Goal: Transaction & Acquisition: Purchase product/service

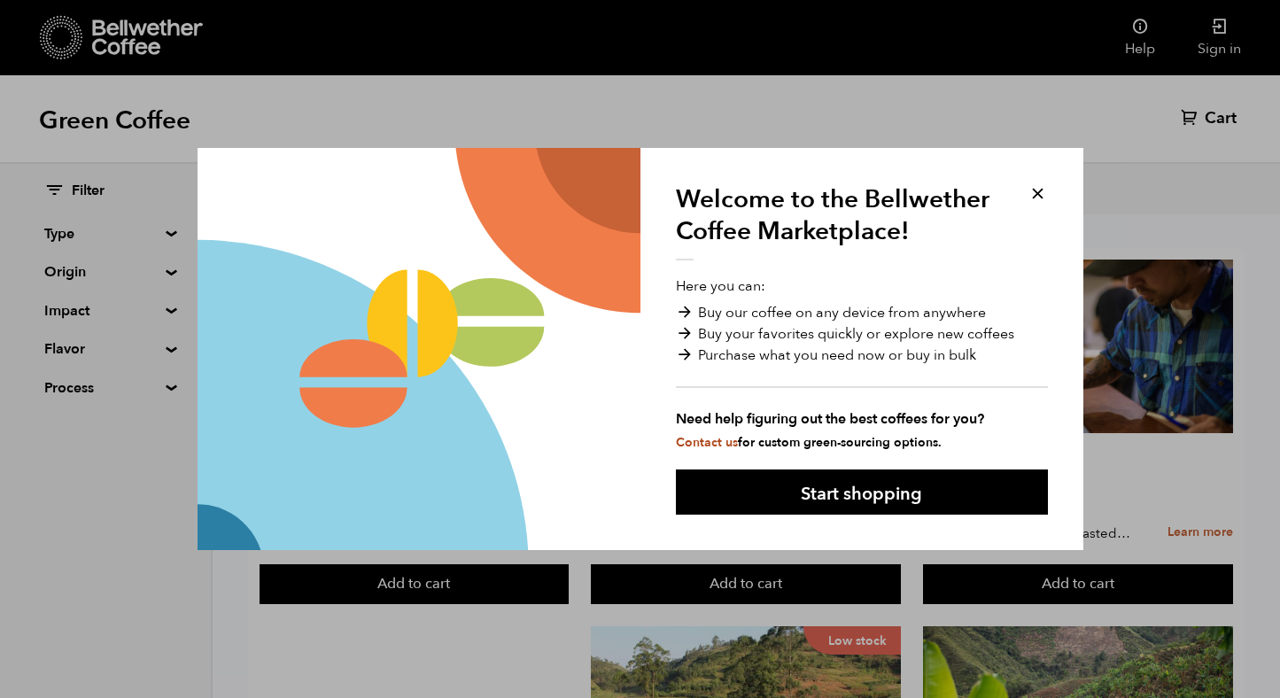
scroll to position [48, 0]
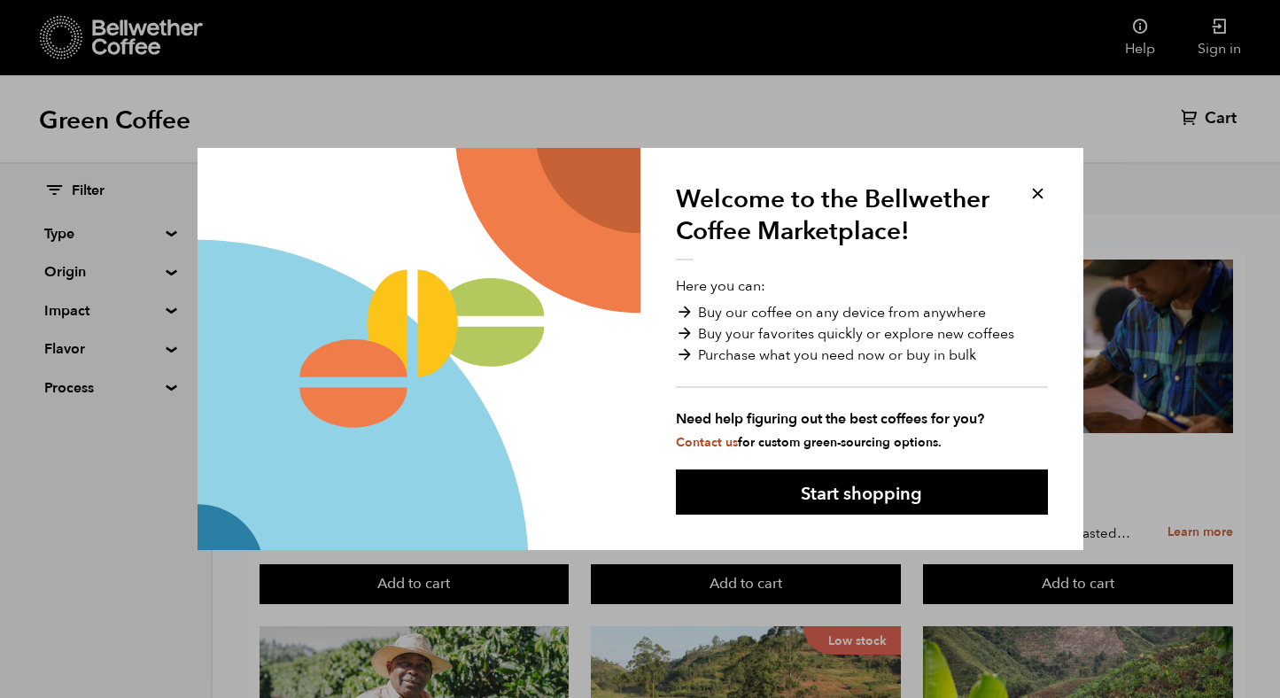
click at [1037, 193] on button at bounding box center [1038, 193] width 20 height 20
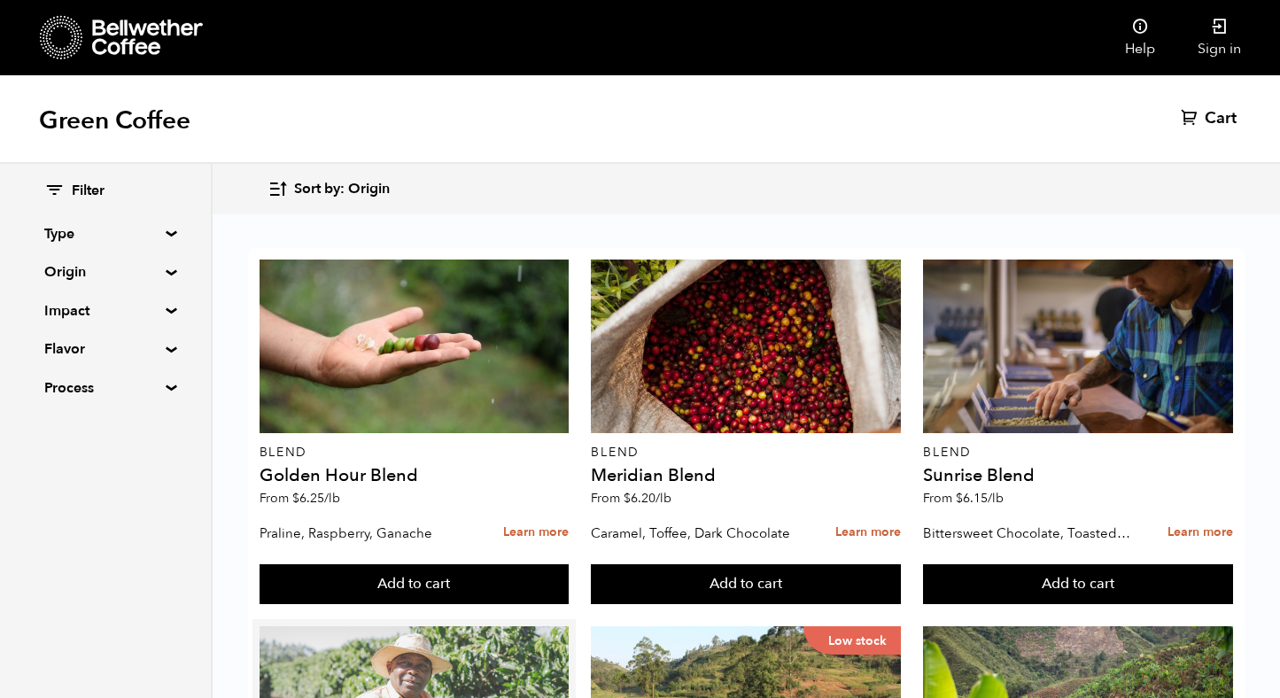
scroll to position [493, 0]
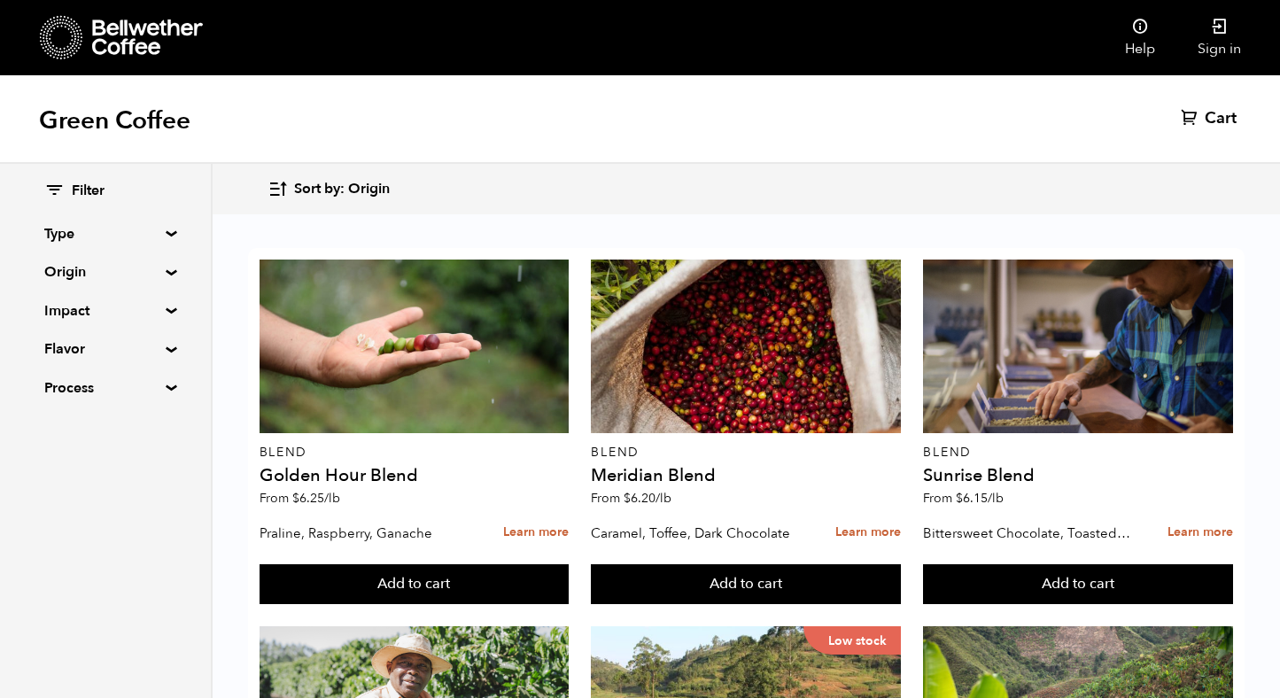
click at [145, 272] on summary "Origin" at bounding box center [105, 271] width 122 height 21
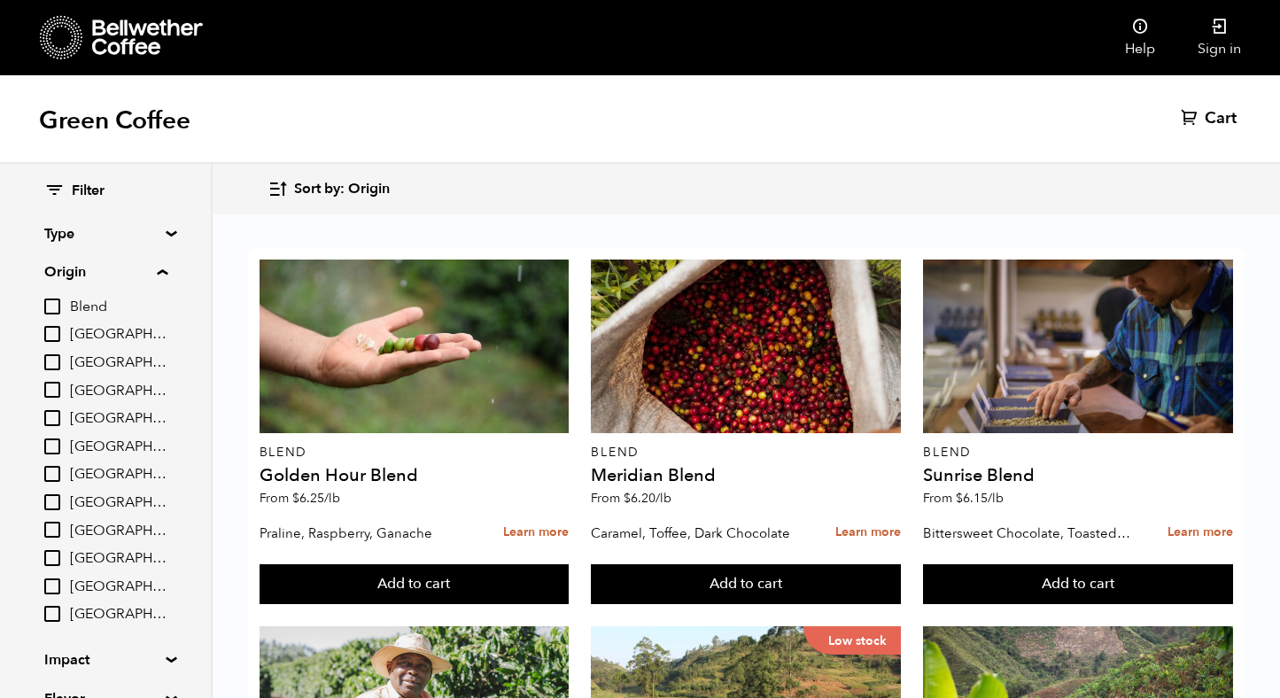
click at [53, 444] on input "[GEOGRAPHIC_DATA]" at bounding box center [52, 447] width 16 height 16
checkbox input "true"
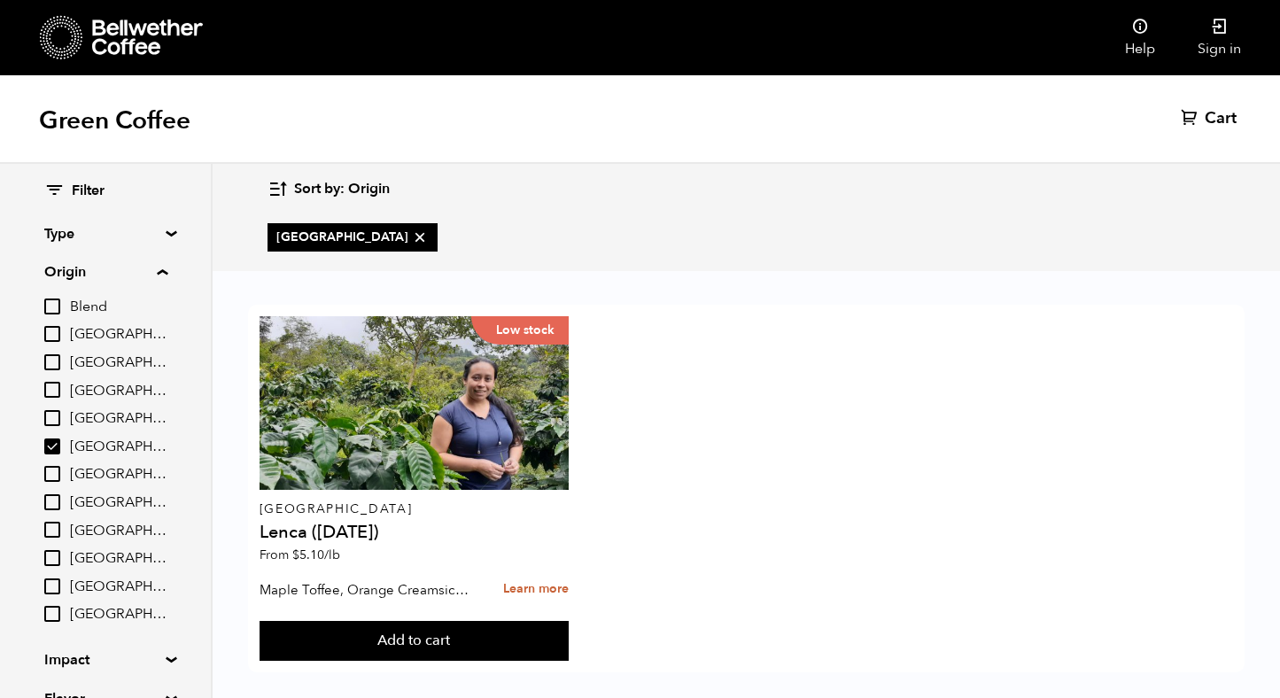
scroll to position [0, 0]
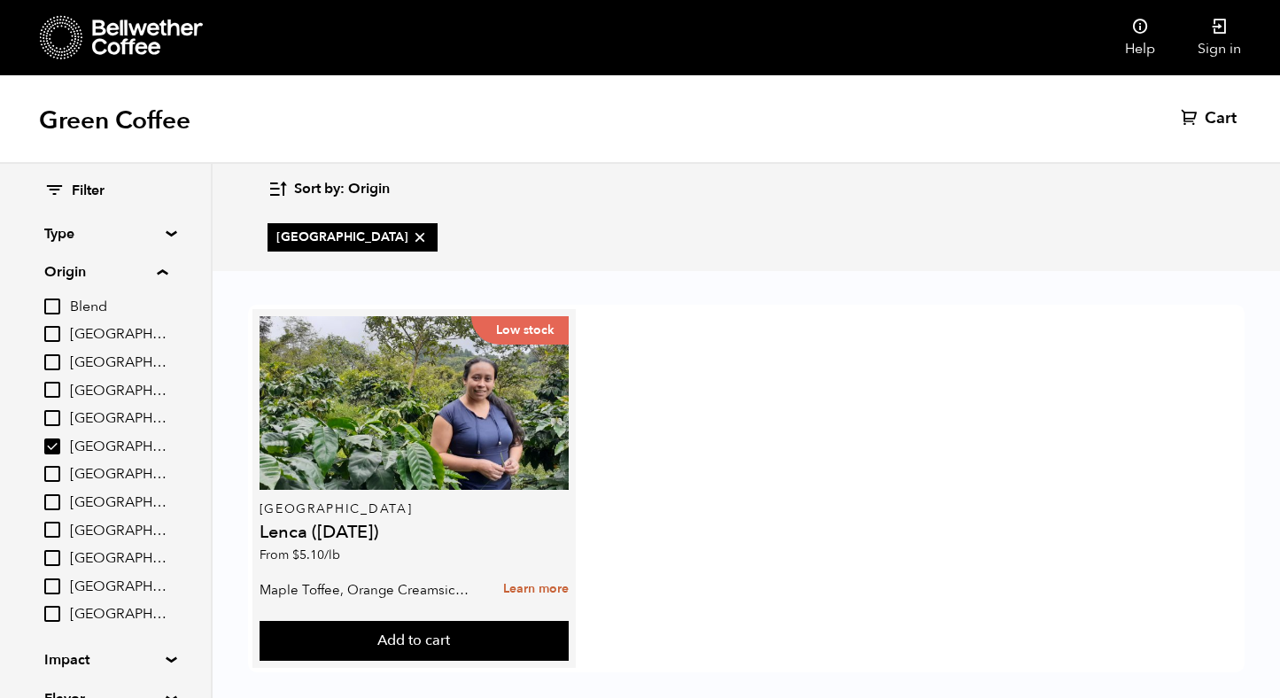
click at [447, 508] on p "[GEOGRAPHIC_DATA]" at bounding box center [415, 509] width 310 height 12
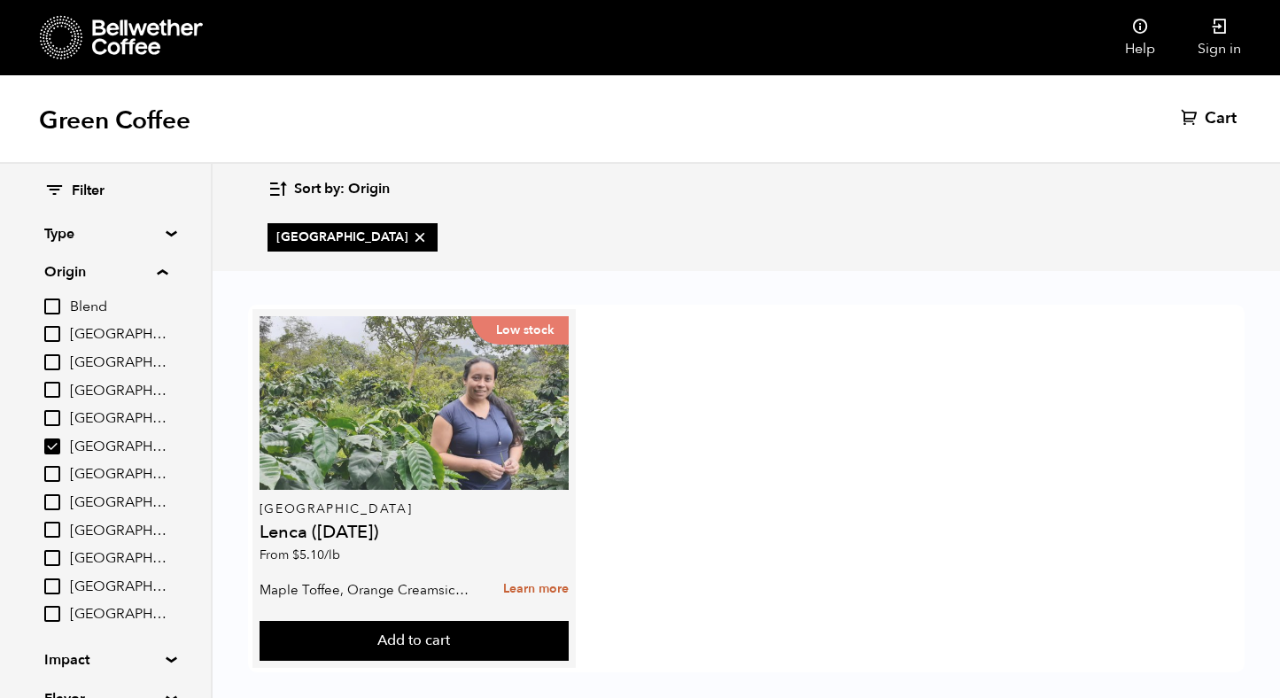
click at [416, 436] on div "Low stock" at bounding box center [415, 403] width 310 height 174
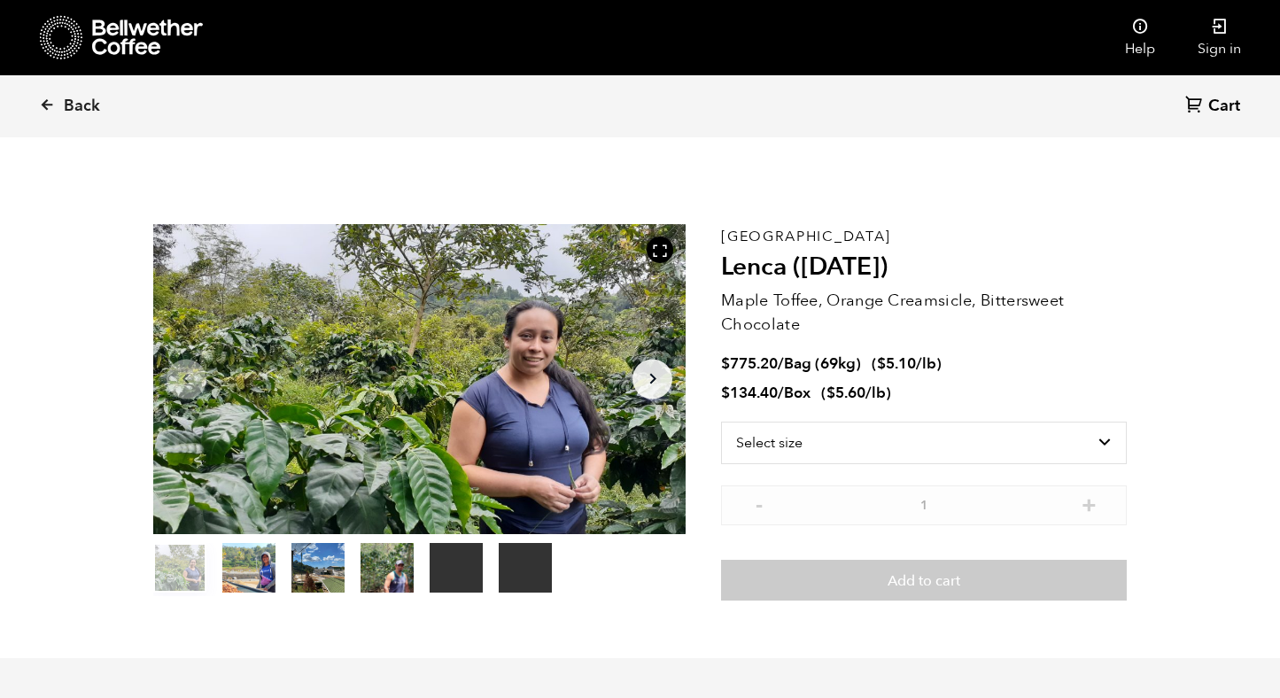
scroll to position [771, 944]
click at [245, 574] on button "item 1" at bounding box center [248, 572] width 53 height 50
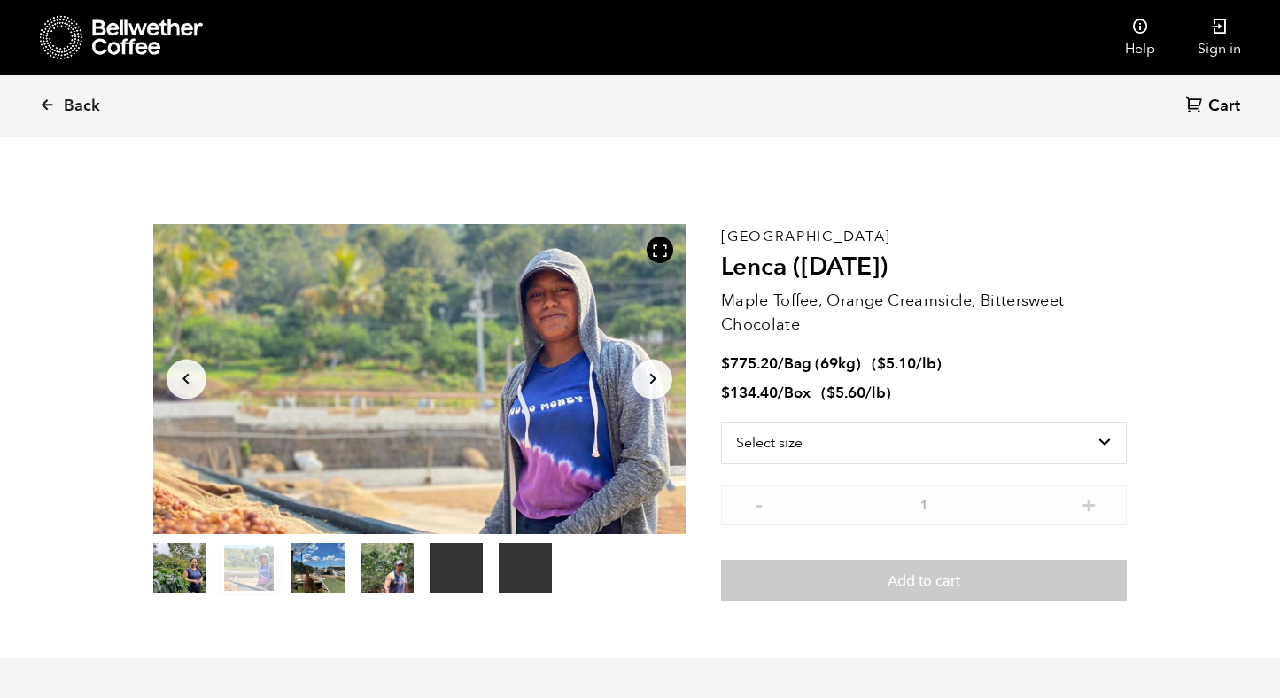
click at [311, 579] on button "item 2" at bounding box center [318, 572] width 53 height 50
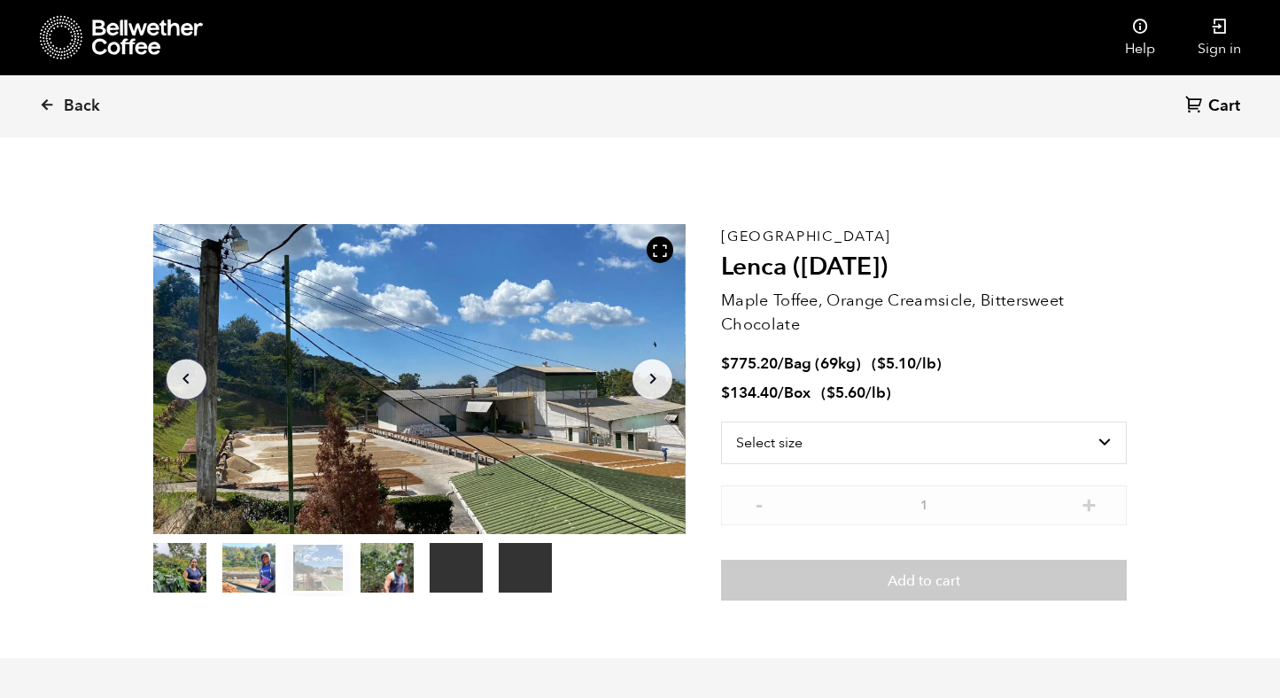
click at [382, 572] on button "item 3" at bounding box center [387, 572] width 53 height 50
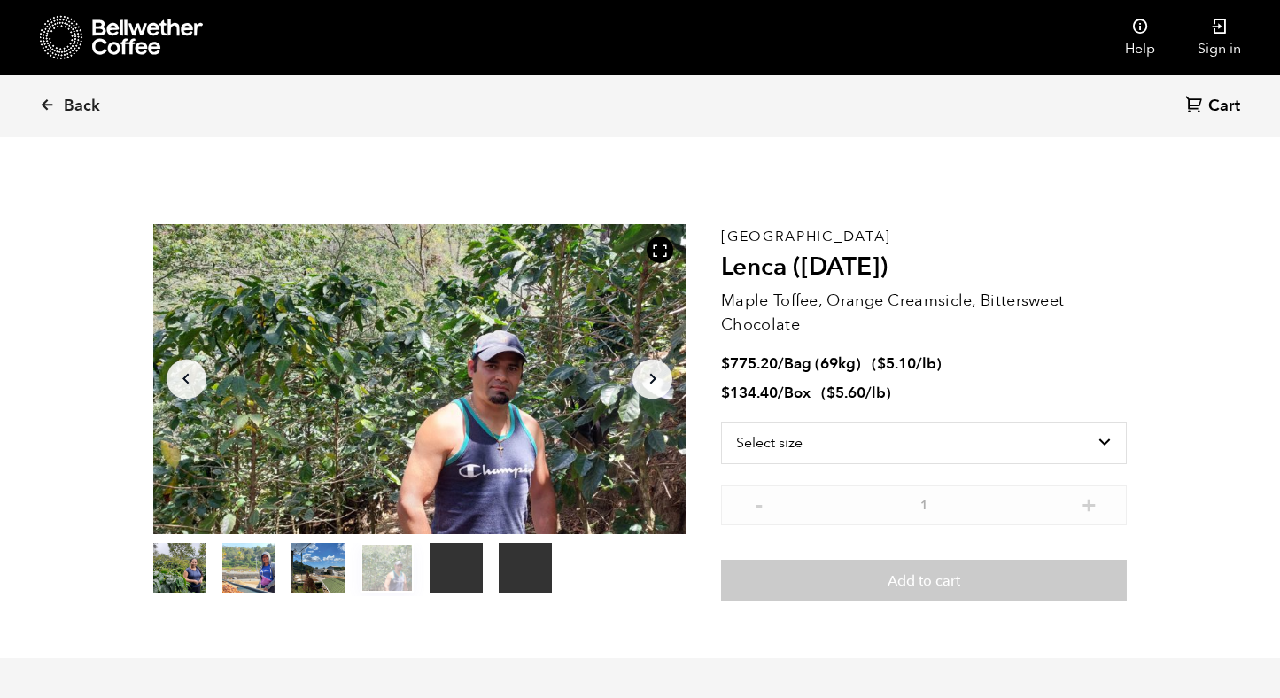
click at [470, 570] on button "item 4" at bounding box center [456, 572] width 53 height 50
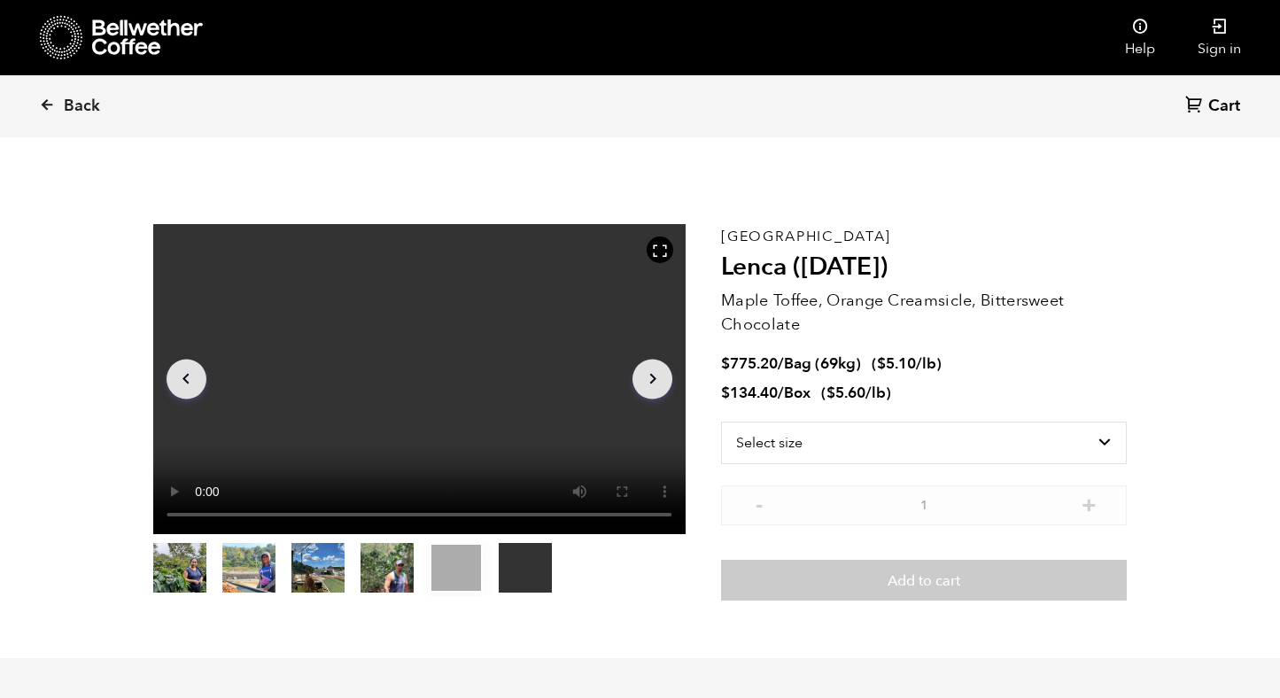
click at [528, 570] on button "item 5" at bounding box center [525, 572] width 53 height 50
click at [826, 447] on select "Select size Bag (69kg) (152 lbs) Box (24 lbs)" at bounding box center [924, 443] width 406 height 43
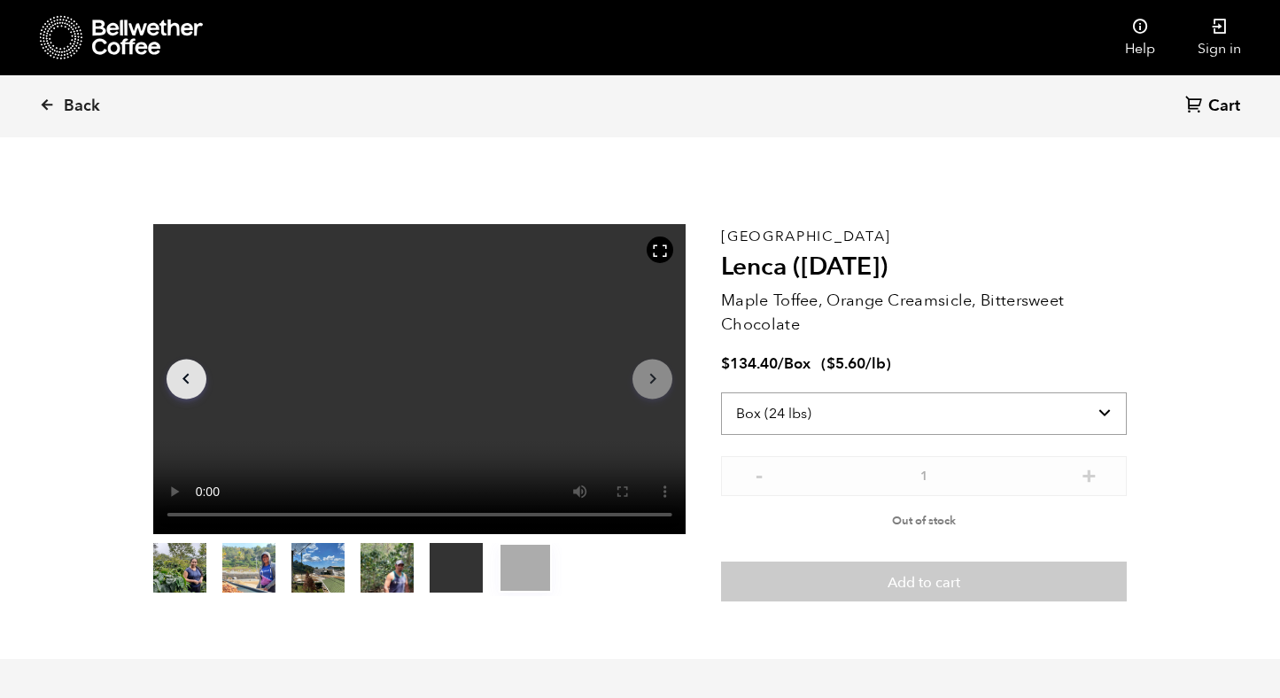
click at [882, 416] on select "Select size Bag (69kg) (152 lbs) Box (24 lbs)" at bounding box center [924, 414] width 406 height 43
select select "bag-2"
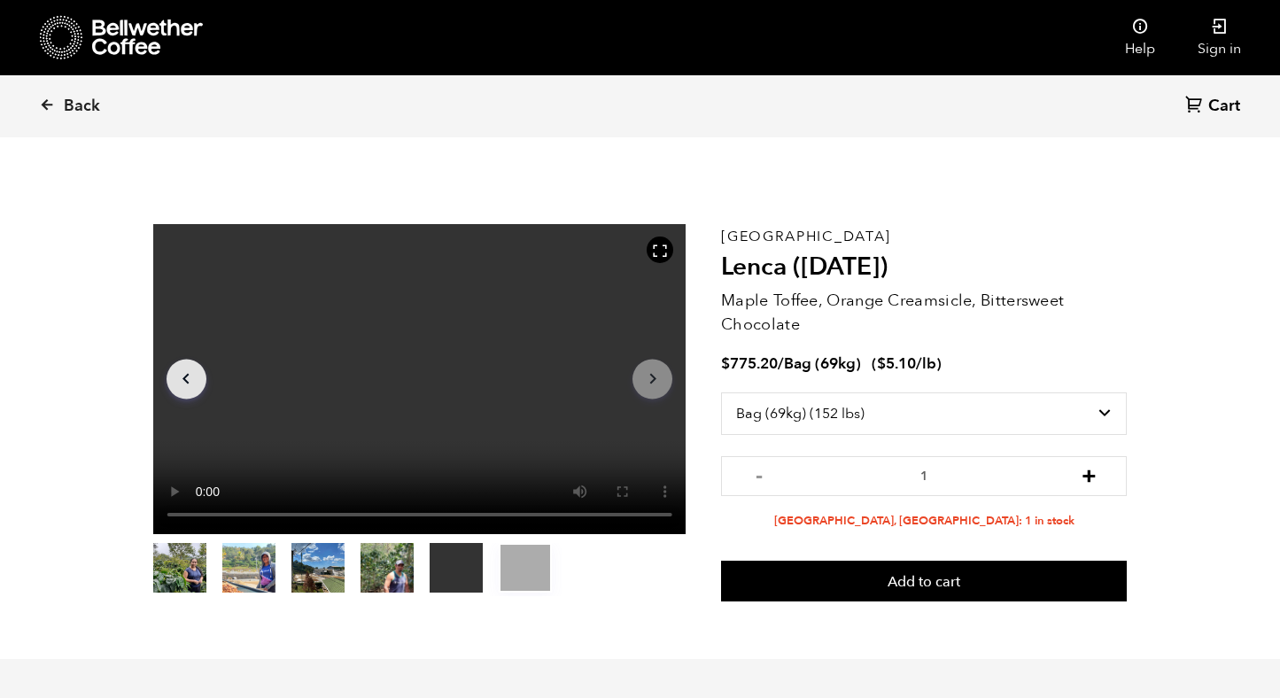
click at [1092, 475] on button "+" at bounding box center [1089, 474] width 22 height 18
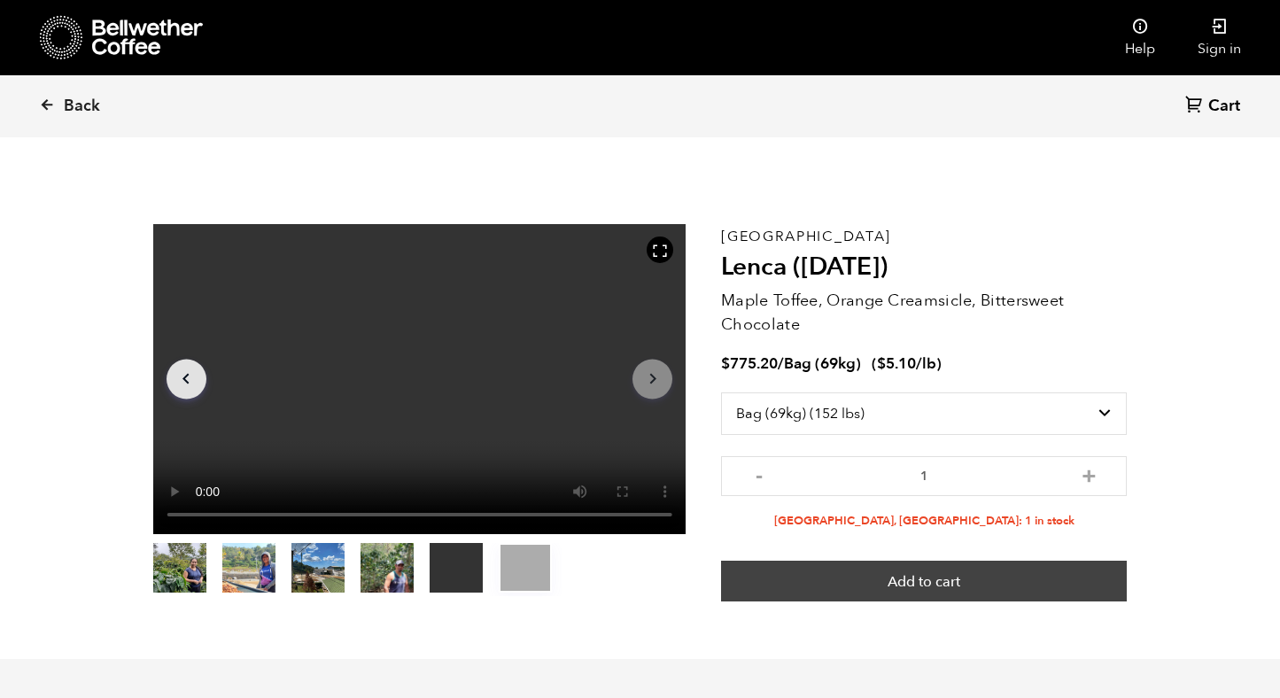
click at [893, 578] on button "Add to cart" at bounding box center [924, 581] width 406 height 41
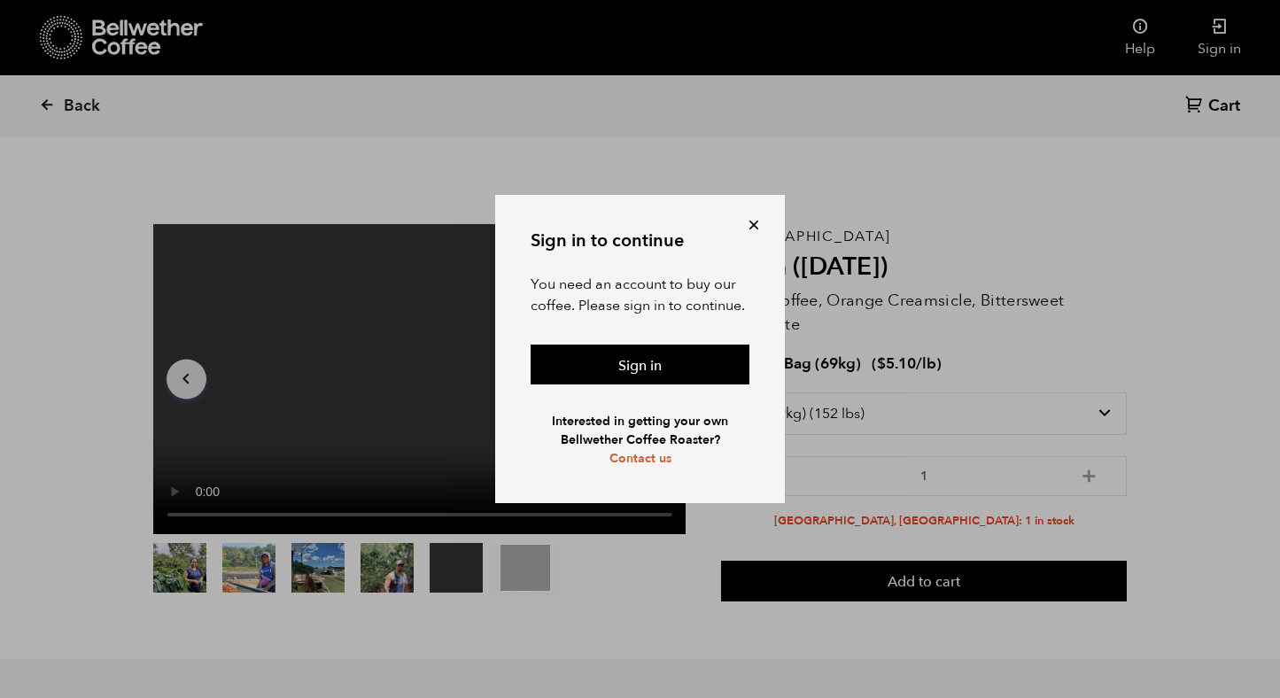
click at [756, 227] on button at bounding box center [754, 225] width 18 height 18
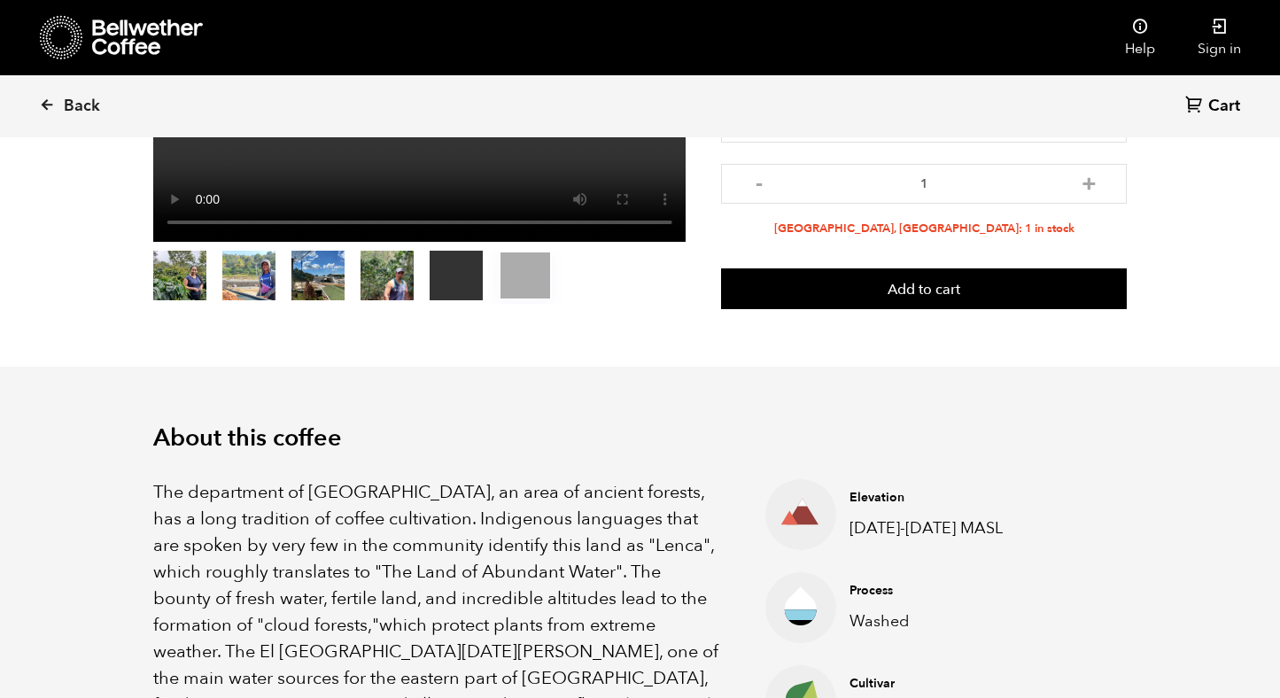
scroll to position [0, 0]
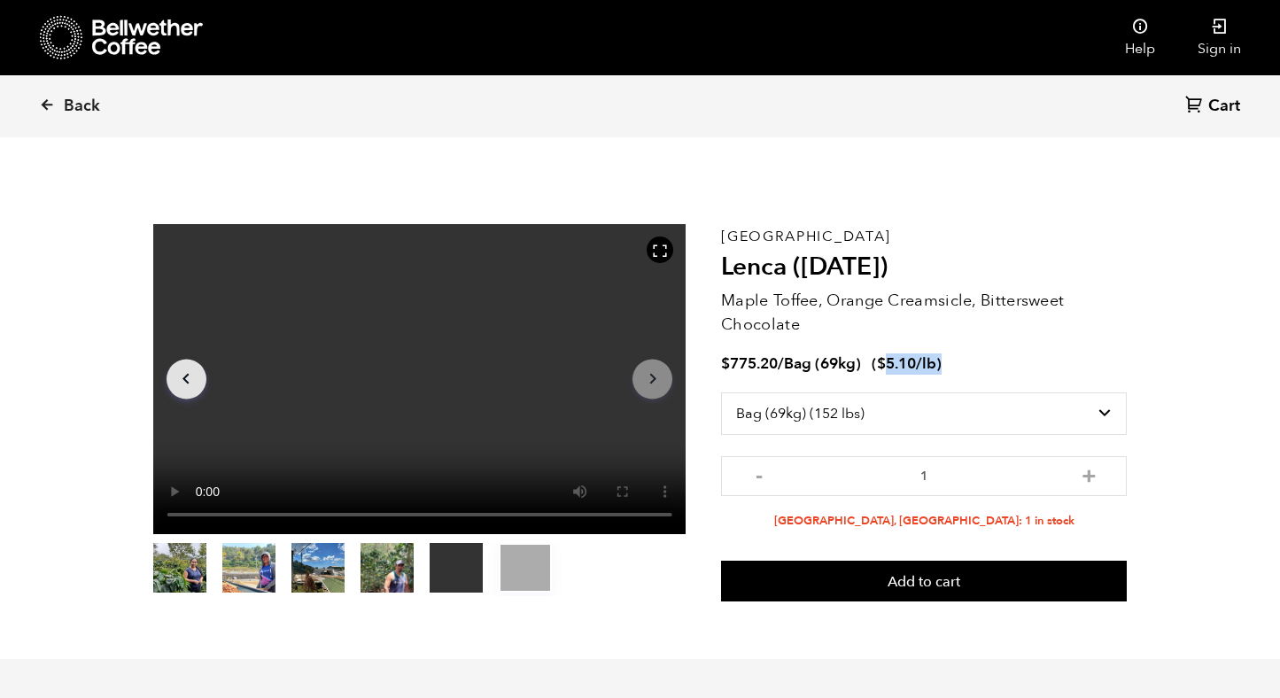
drag, startPoint x: 885, startPoint y: 364, endPoint x: 1033, endPoint y: 366, distance: 148.0
click at [1033, 366] on div "$ 775.20 / Bag (69kg) ( $ 5.10 /lb )" at bounding box center [924, 364] width 406 height 20
click at [57, 105] on link "Back" at bounding box center [94, 106] width 110 height 60
